Goal: Information Seeking & Learning: Check status

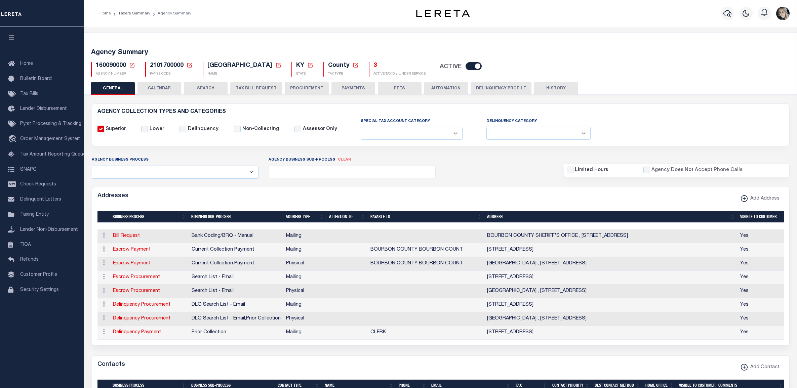
select select
click at [130, 66] on icon at bounding box center [132, 65] width 6 height 6
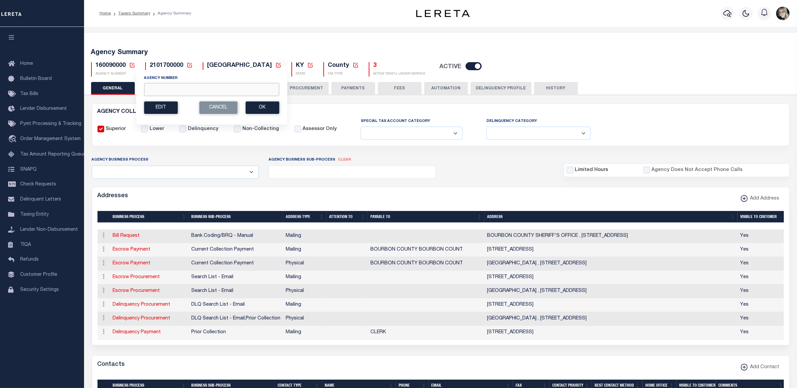
click at [157, 86] on input "Agency Number" at bounding box center [211, 89] width 135 height 13
type input "300050000"
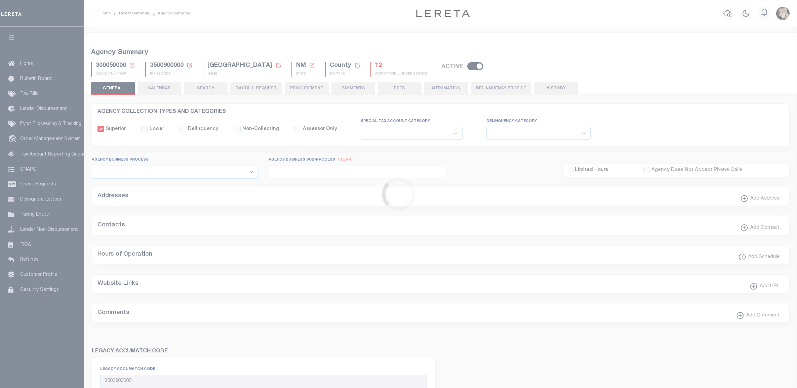
select select
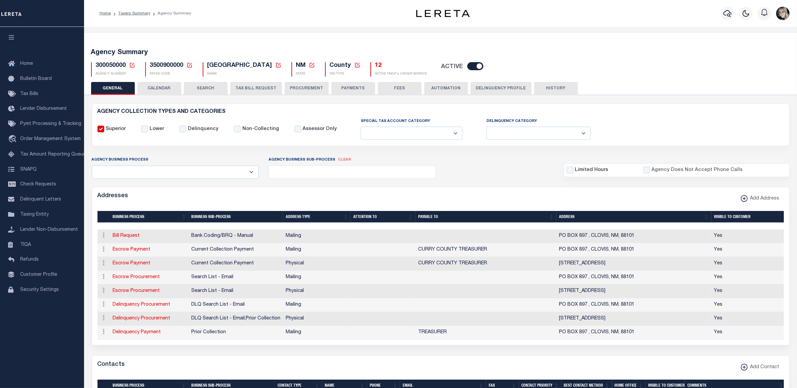
click at [250, 86] on button "TAX BILL REQUEST" at bounding box center [256, 88] width 52 height 13
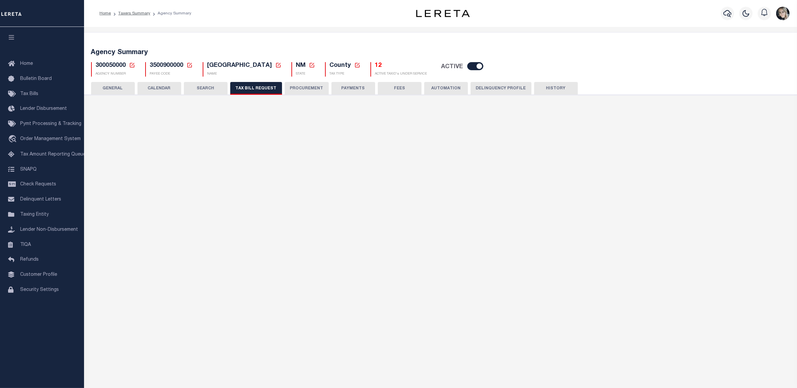
select select "29"
select select "22"
select select "false"
select select "15"
select select "1"
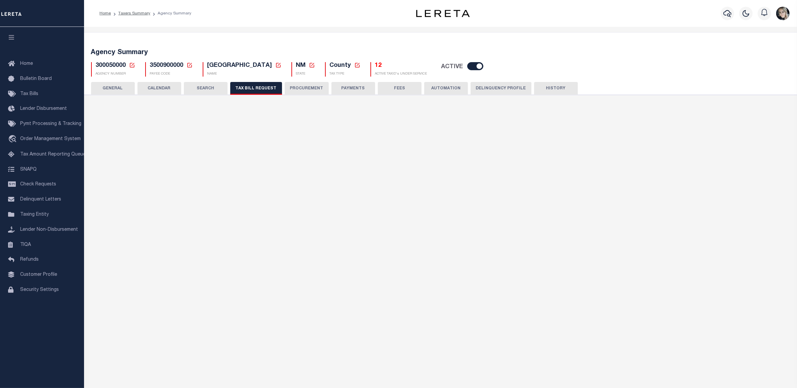
select select
select select "7803021030"
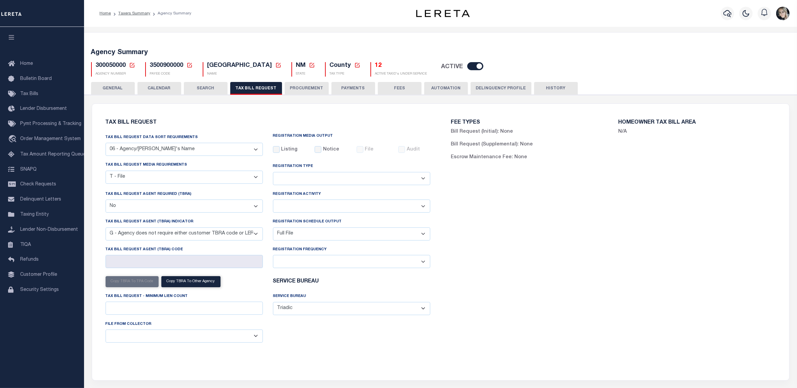
click at [132, 66] on icon at bounding box center [132, 65] width 6 height 6
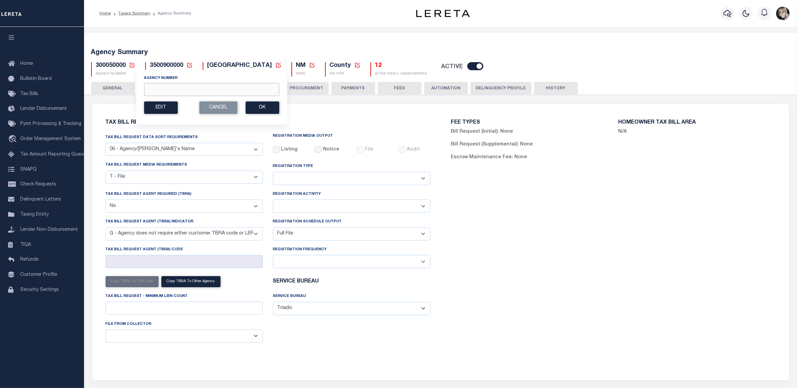
click at [238, 90] on input "Agency Number" at bounding box center [211, 89] width 135 height 13
paste input "160300101"
type input "160300101"
click at [272, 107] on button "Ok" at bounding box center [262, 108] width 34 height 12
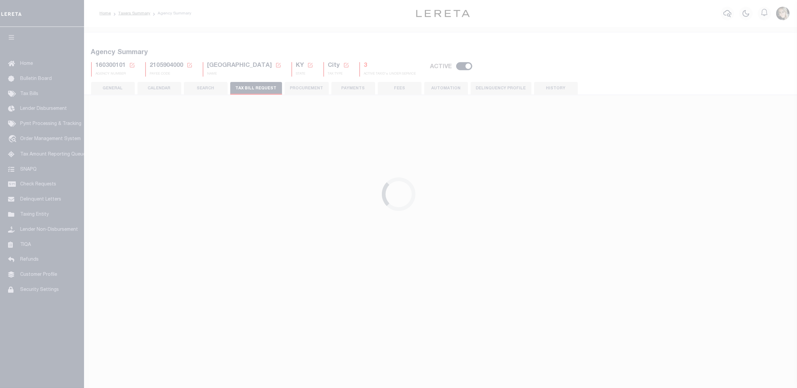
select select "27"
checkbox input "false"
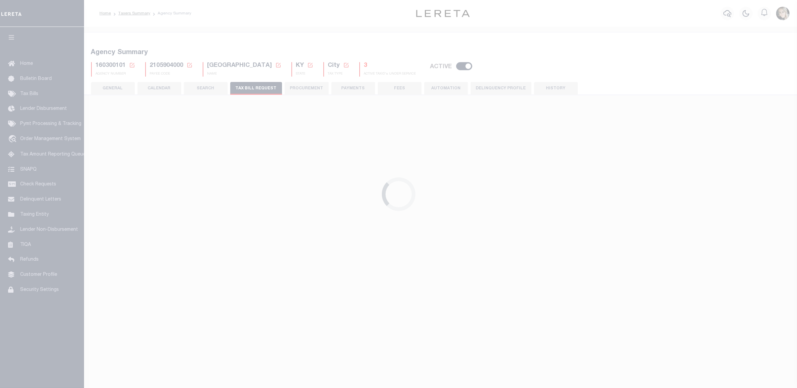
select select "22"
select select "true"
select select "13"
type input "073"
select select
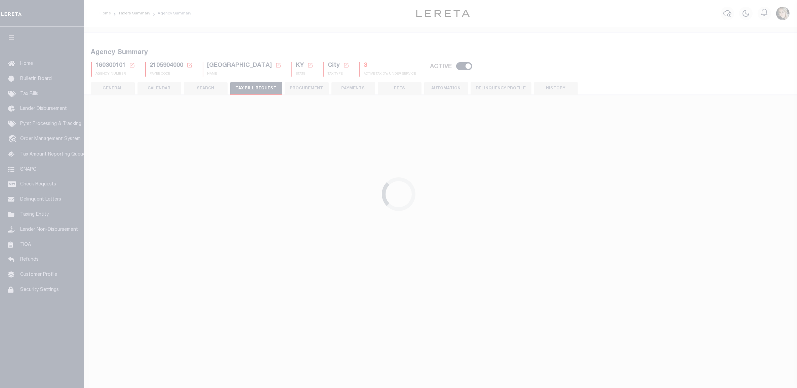
click at [364, 66] on h5 "3" at bounding box center [390, 65] width 52 height 7
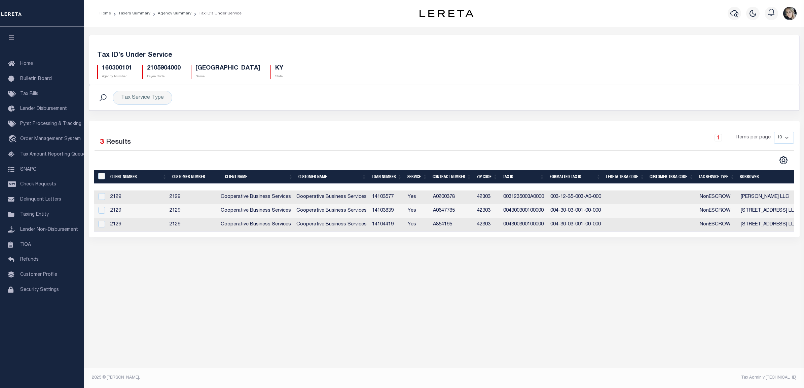
click at [213, 131] on div "Selected 3 Results 1 Items per page 10 25 50 100" at bounding box center [444, 179] width 710 height 116
click at [115, 67] on h5 "160300101" at bounding box center [117, 68] width 30 height 7
copy h5 "160300101"
click at [27, 94] on span "Tax Bills" at bounding box center [29, 94] width 18 height 5
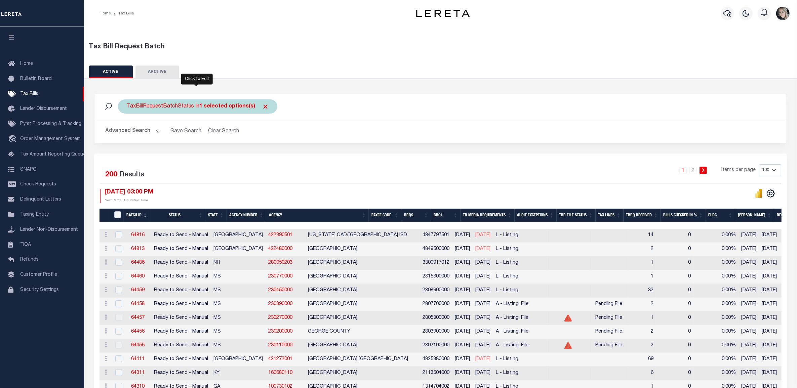
click at [267, 109] on div "TaxBillRequestBatchStatus In 1 selected options(s)" at bounding box center [197, 107] width 159 height 14
click at [196, 136] on input "Cancel" at bounding box center [189, 135] width 23 height 11
click at [218, 132] on button "Clear Search" at bounding box center [223, 131] width 37 height 13
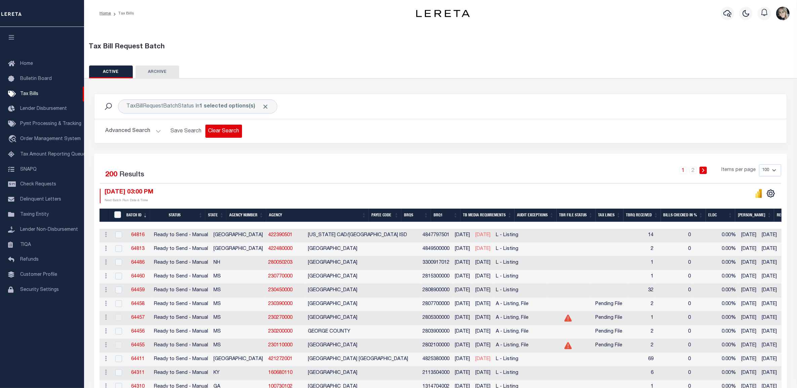
click at [226, 131] on button "Clear Search" at bounding box center [223, 131] width 37 height 13
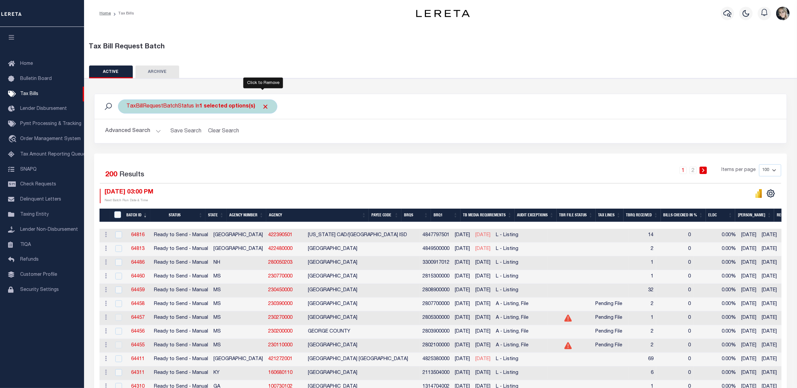
click at [263, 107] on span "Click to Remove" at bounding box center [265, 106] width 7 height 7
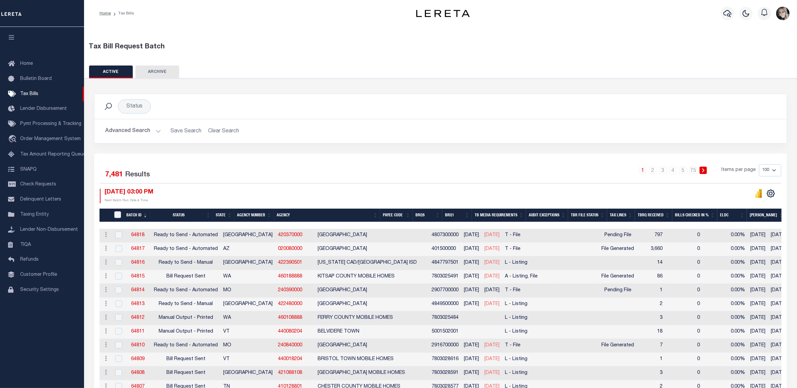
click at [155, 132] on button "Advanced Search" at bounding box center [133, 131] width 56 height 13
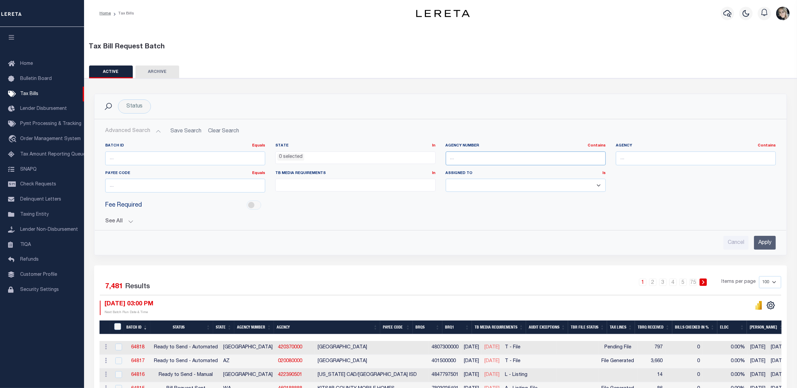
click at [486, 157] on input "text" at bounding box center [526, 159] width 160 height 14
paste input "160300101"
type input "160300101"
click at [772, 243] on input "Apply" at bounding box center [765, 243] width 22 height 14
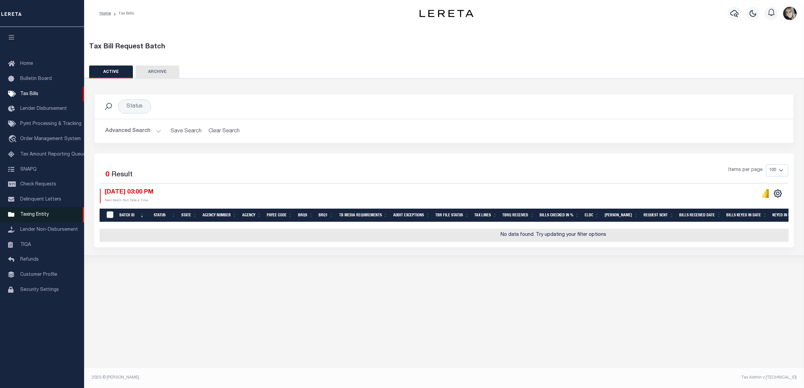
click at [30, 217] on span "Taxing Entity" at bounding box center [34, 214] width 29 height 5
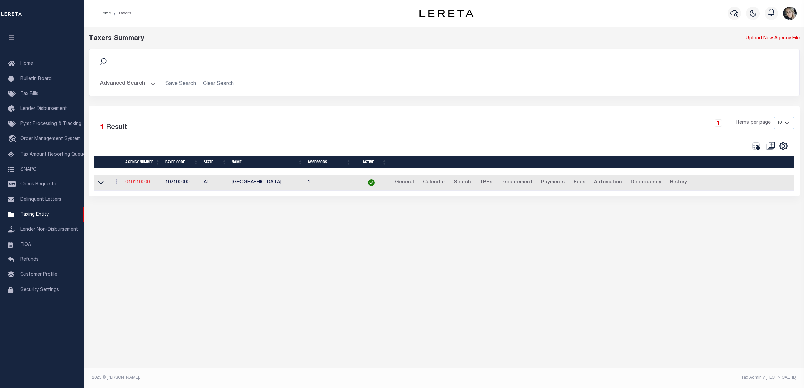
click at [140, 185] on link "010110000" at bounding box center [137, 182] width 24 height 5
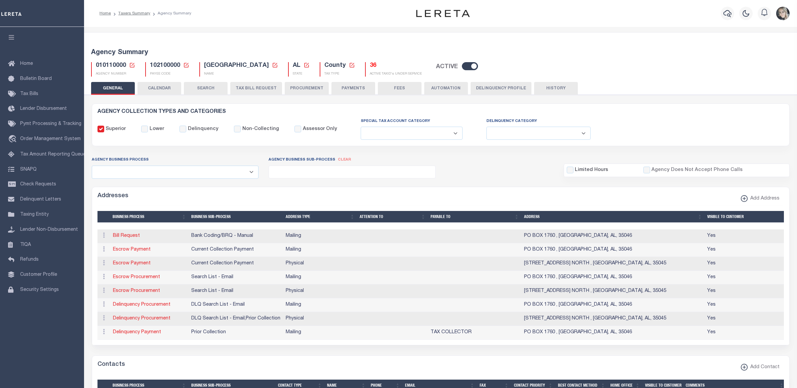
select select
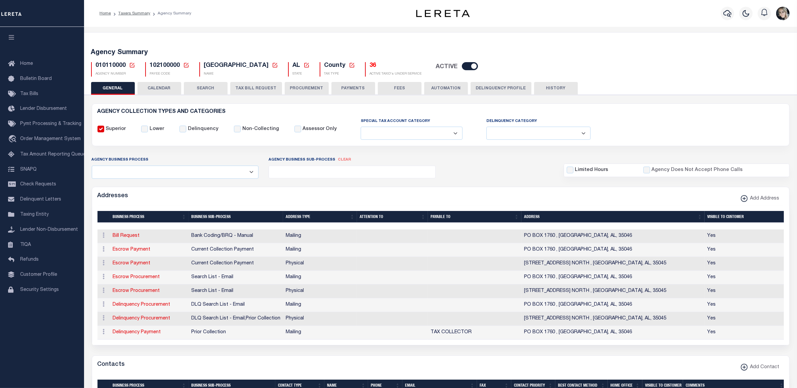
click at [132, 67] on icon at bounding box center [132, 65] width 6 height 6
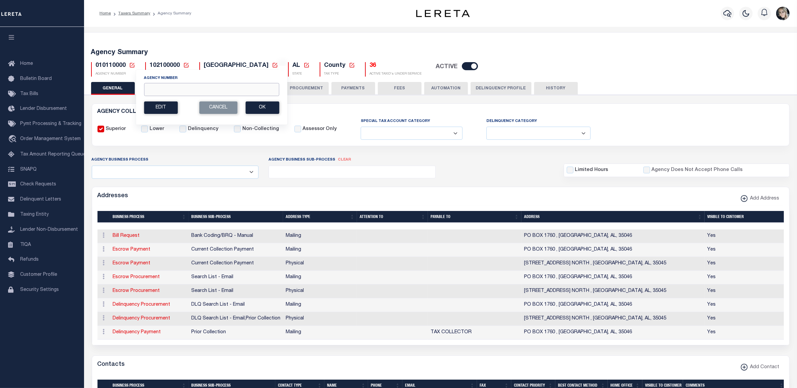
click at [163, 90] on input "Agency Number" at bounding box center [211, 89] width 135 height 13
paste input "090610000"
type input "090610000"
click at [254, 110] on button "Ok" at bounding box center [262, 108] width 34 height 12
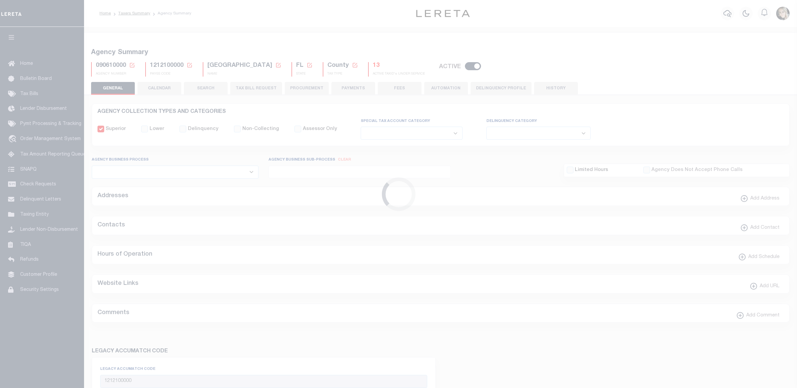
select select
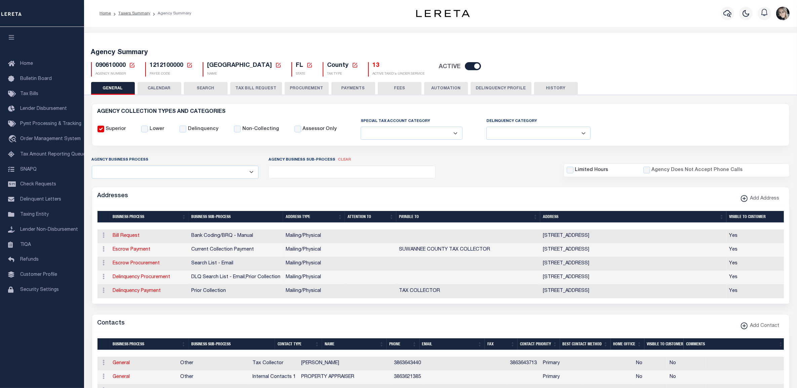
click at [263, 85] on button "TAX BILL REQUEST" at bounding box center [256, 88] width 52 height 13
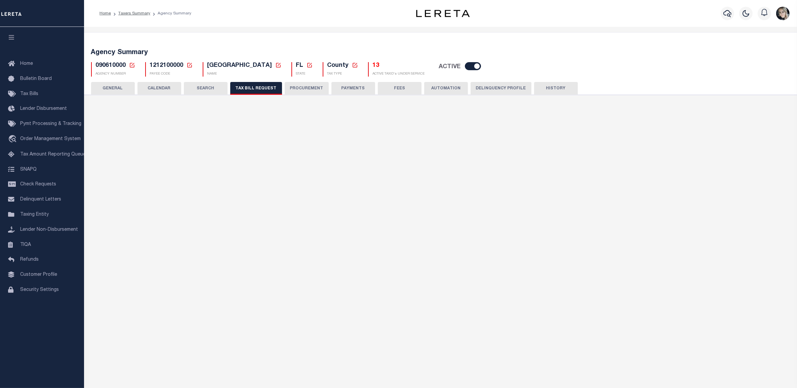
select select "27"
select select "22"
select select "false"
select select "1"
select select
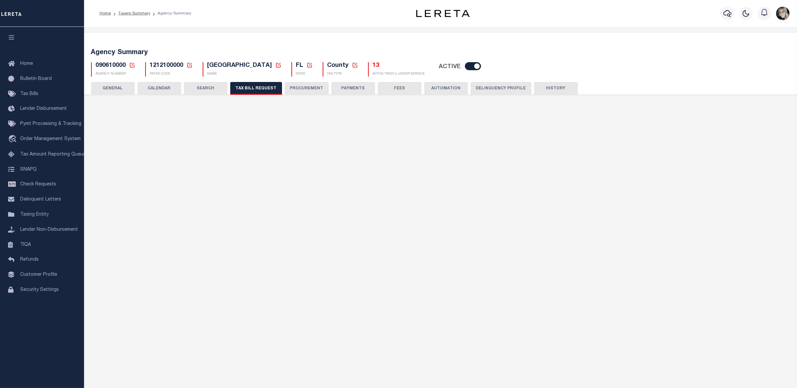
select select "7803021001"
select select "2"
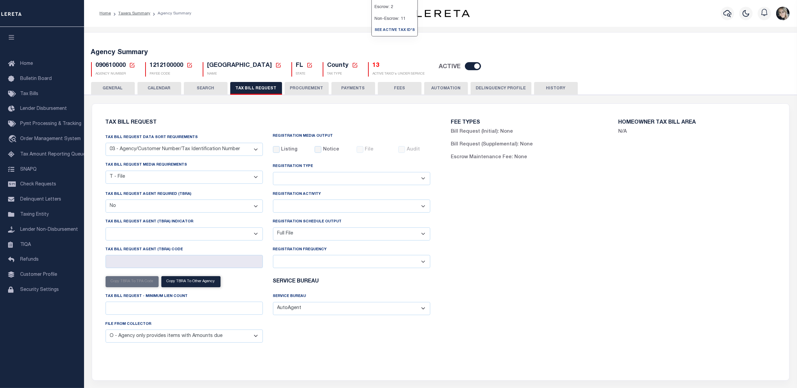
click at [373, 68] on h5 "13" at bounding box center [399, 65] width 52 height 7
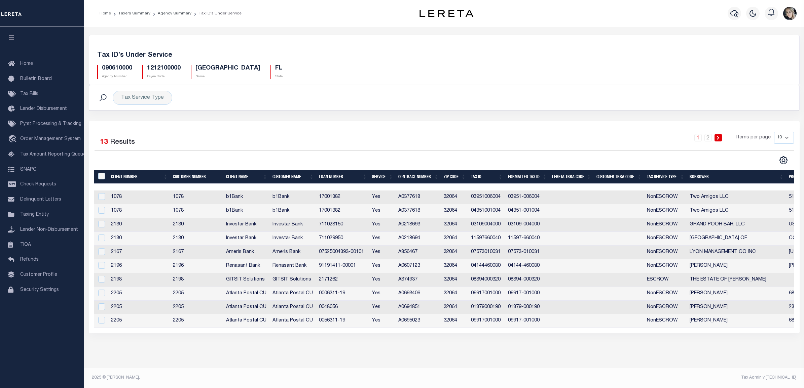
click at [659, 178] on th "Tax Service Type" at bounding box center [665, 177] width 43 height 14
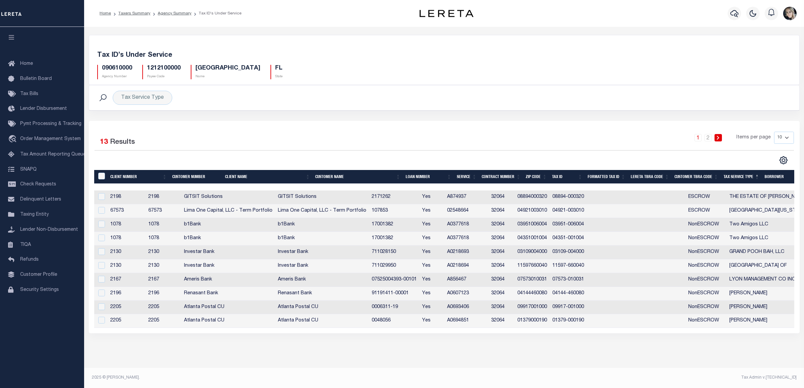
click at [549, 199] on td "08894000320" at bounding box center [531, 198] width 35 height 14
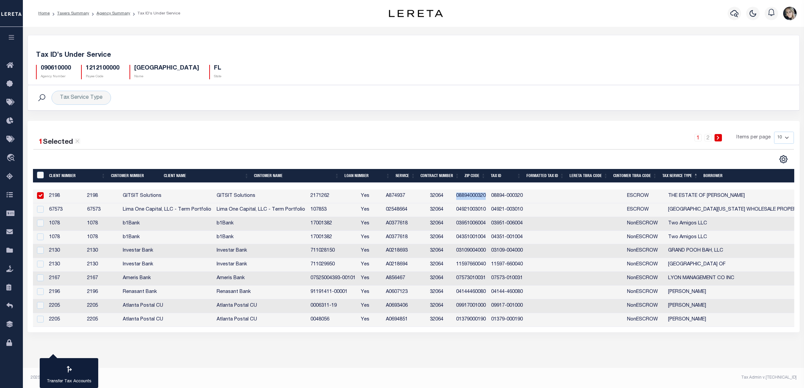
click at [562, 199] on tr "2198 2198 GITSIT Solutions GITSIT Solutions 2171262 Yes A874937 32064 088940003…" at bounding box center [456, 197] width 846 height 14
copy td "08894000320"
click at [427, 198] on td "A874937" at bounding box center [405, 197] width 44 height 14
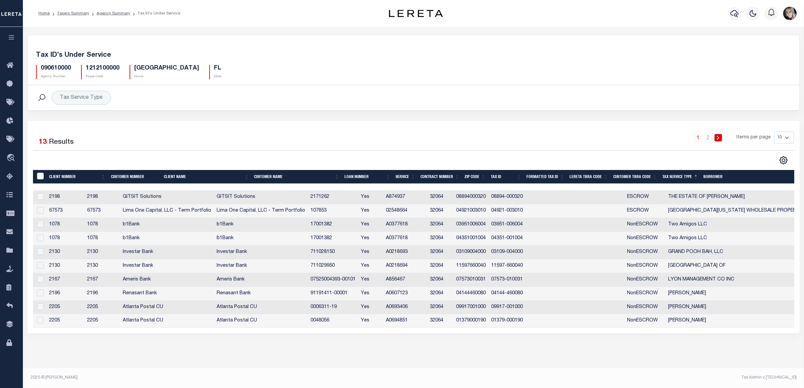
click at [427, 197] on td "A874937" at bounding box center [405, 198] width 44 height 14
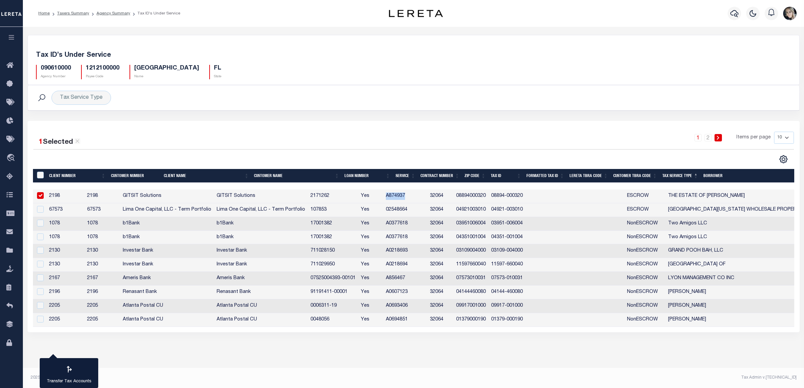
copy td "A874937"
click at [117, 196] on td "2198" at bounding box center [102, 197] width 36 height 14
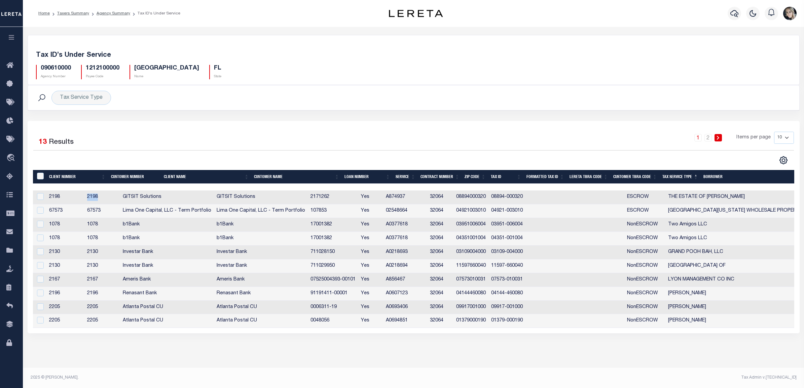
click at [117, 196] on td "2198" at bounding box center [102, 198] width 36 height 14
checkbox input "true"
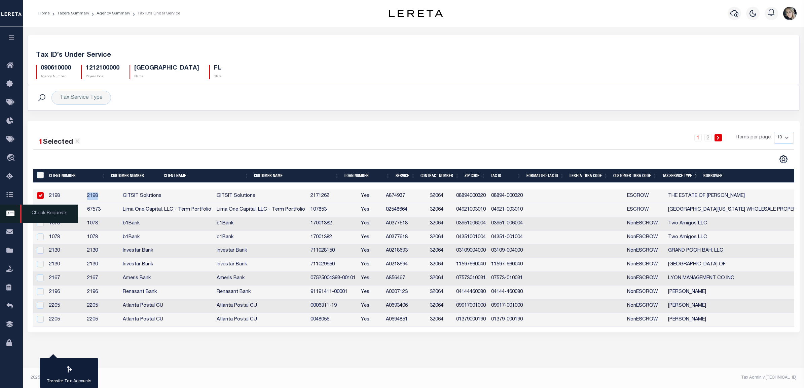
copy td "2198"
click at [117, 209] on td "67573" at bounding box center [102, 210] width 36 height 14
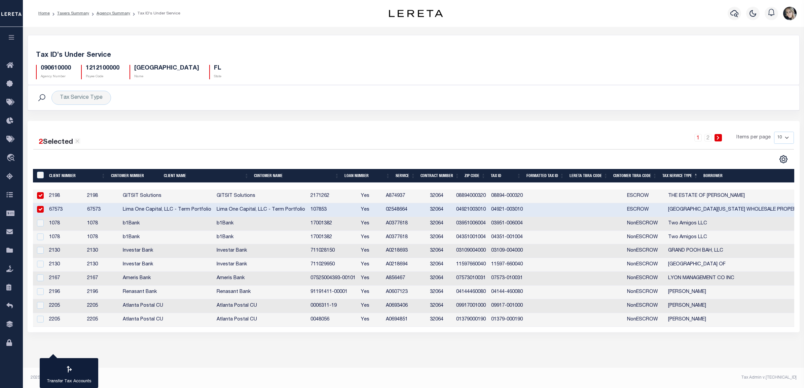
click at [488, 213] on td "04921003010" at bounding box center [470, 210] width 35 height 14
copy td "04921003010"
click at [427, 212] on td "02548664" at bounding box center [405, 210] width 44 height 14
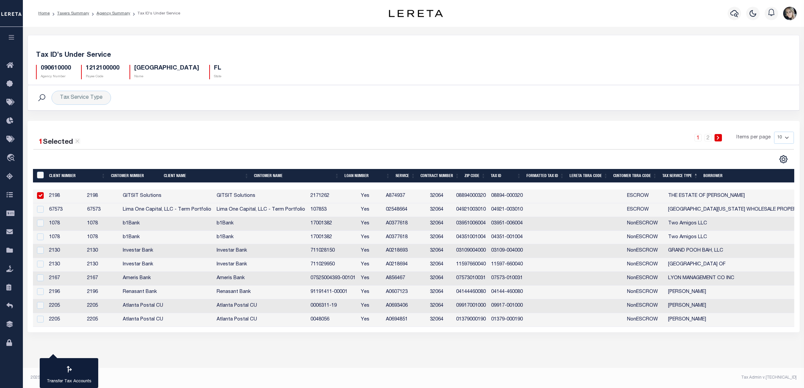
click at [427, 212] on td "02548664" at bounding box center [405, 210] width 44 height 14
checkbox input "true"
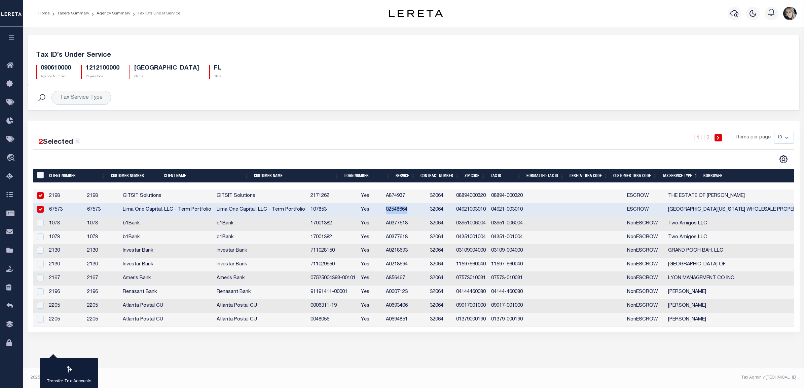
copy td "02548664"
